Goal: Task Accomplishment & Management: Use online tool/utility

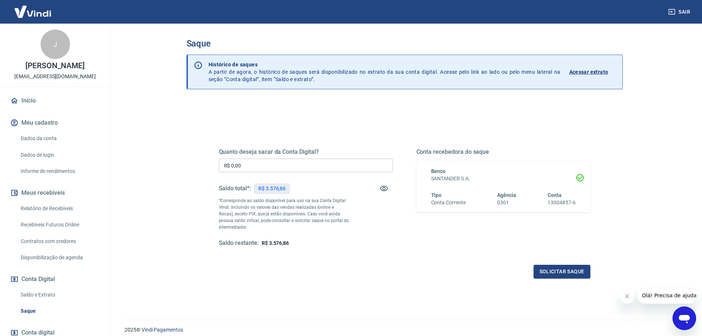
click at [255, 163] on input "R$ 0,00" at bounding box center [306, 166] width 174 height 14
type input "R$ 3.576,00"
click at [571, 266] on button "Solicitar saque" at bounding box center [562, 272] width 57 height 14
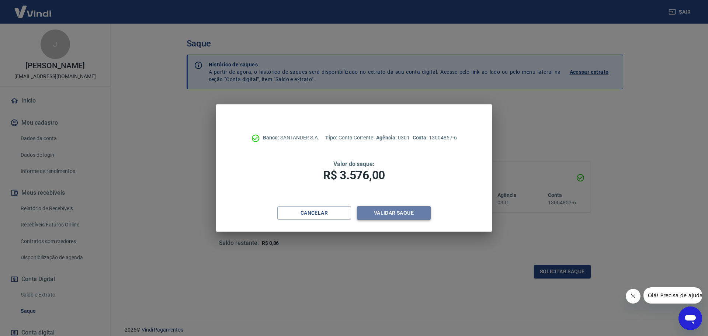
click at [413, 212] on button "Validar saque" at bounding box center [394, 213] width 74 height 14
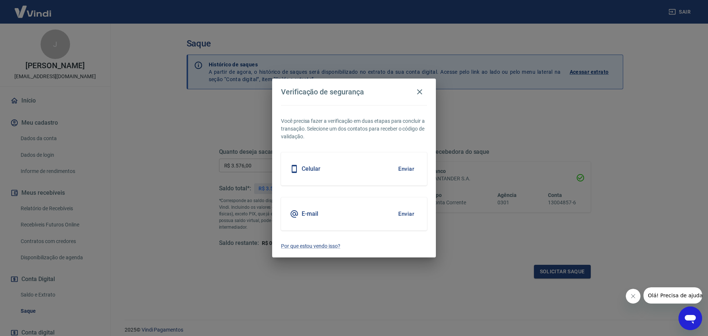
drag, startPoint x: 349, startPoint y: 216, endPoint x: 374, endPoint y: 216, distance: 25.1
click at [349, 216] on div "E-mail Enviar" at bounding box center [354, 213] width 146 height 33
click at [395, 216] on button "Enviar" at bounding box center [406, 213] width 24 height 15
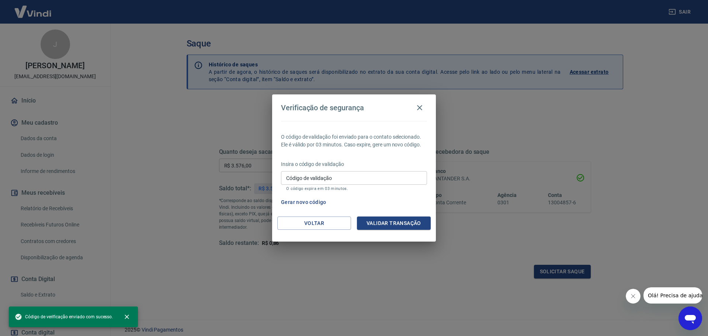
click at [322, 176] on input "Código de validação" at bounding box center [354, 178] width 146 height 14
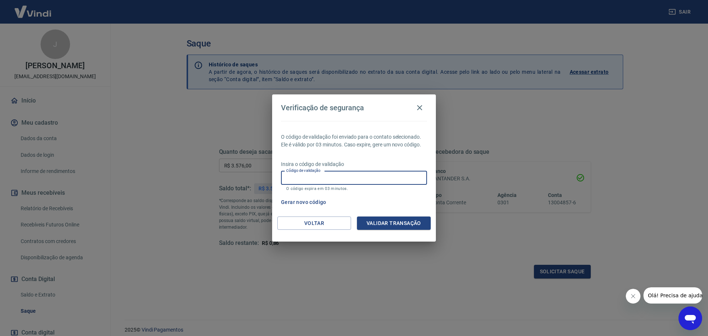
paste input "898220"
type input "898220"
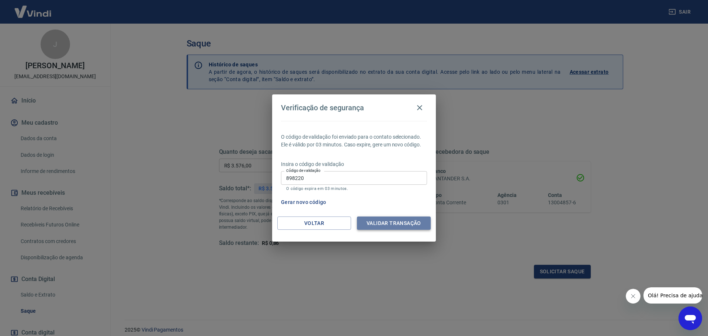
click at [410, 226] on button "Validar transação" at bounding box center [394, 223] width 74 height 14
